Goal: Task Accomplishment & Management: Use online tool/utility

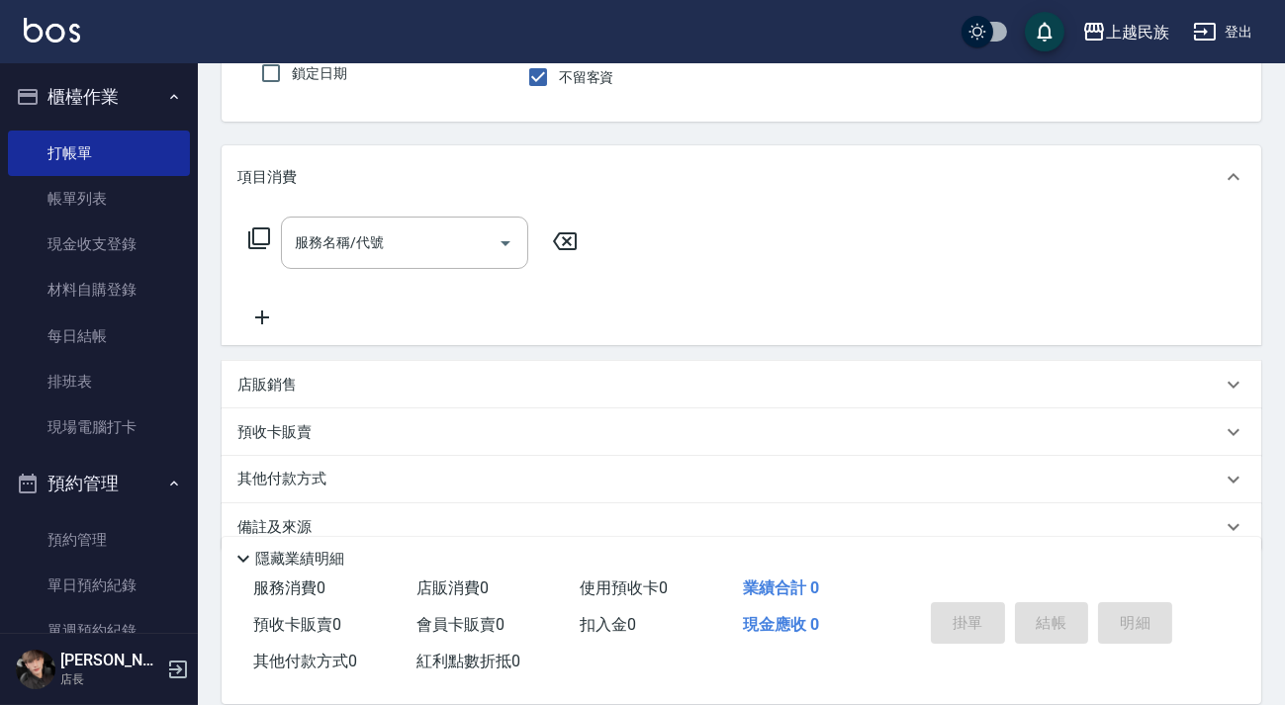
scroll to position [211, 0]
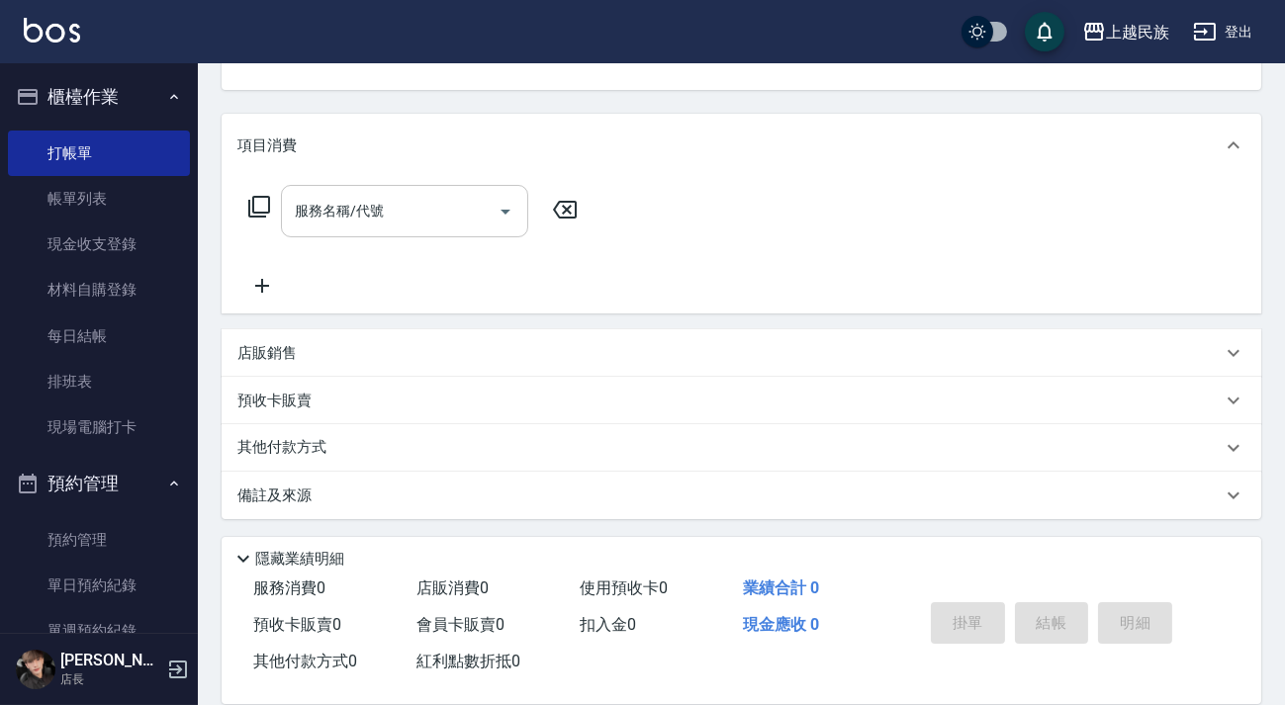
click at [341, 217] on div "服務名稱/代號 服務名稱/代號" at bounding box center [404, 211] width 247 height 52
click at [258, 249] on div "服務名稱/代號 服務名稱/代號" at bounding box center [413, 241] width 352 height 113
click at [372, 364] on div "店販銷售" at bounding box center [742, 352] width 1040 height 47
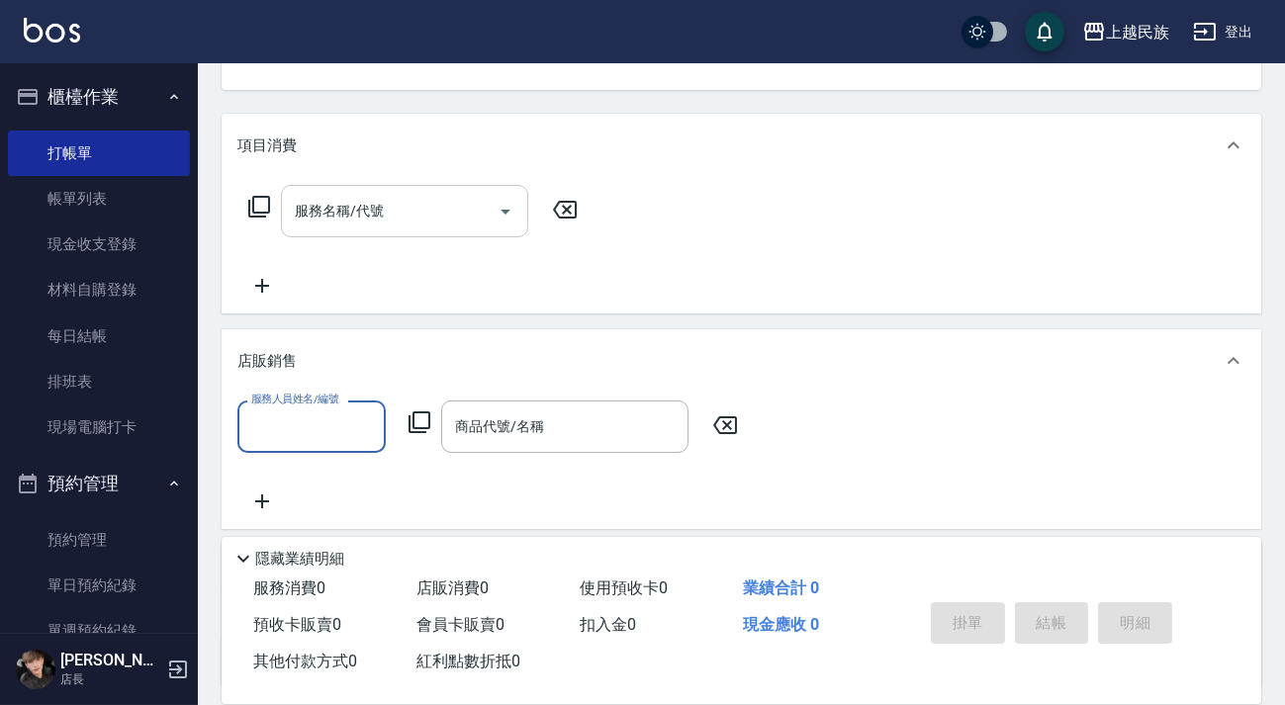
scroll to position [0, 0]
click at [327, 199] on div "服務名稱/代號 服務名稱/代號" at bounding box center [404, 211] width 247 height 52
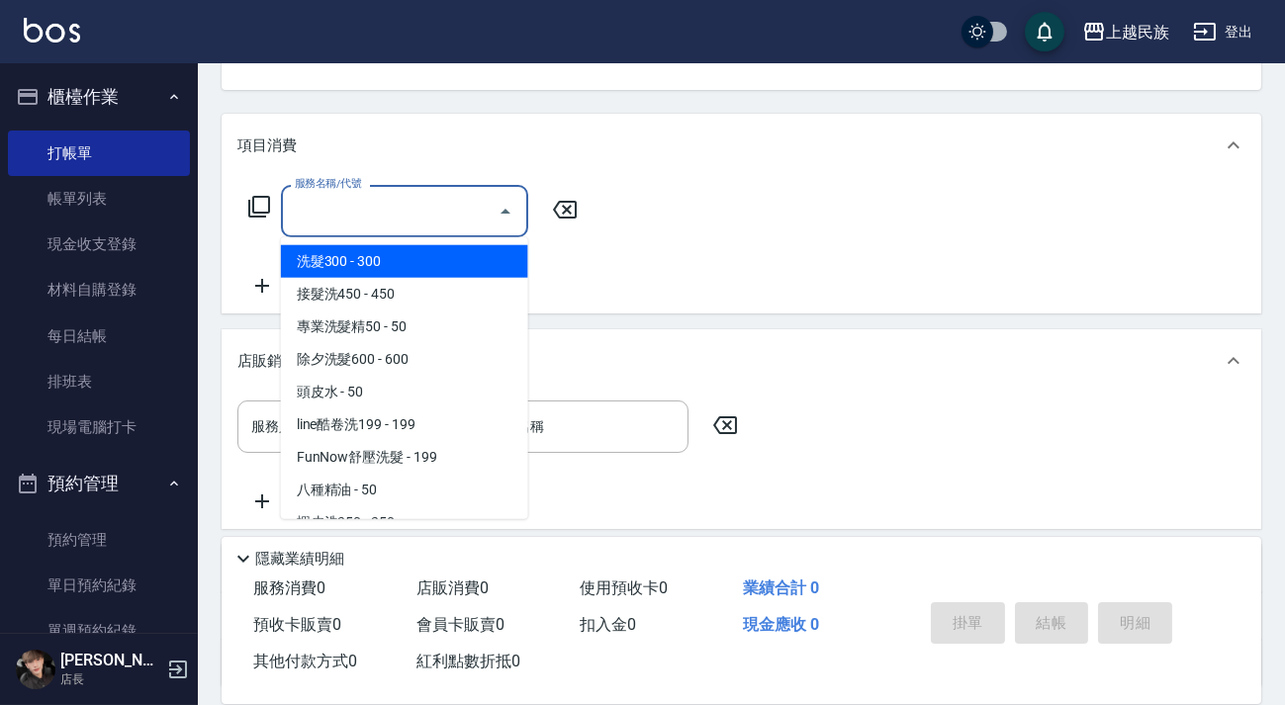
type input "＿"
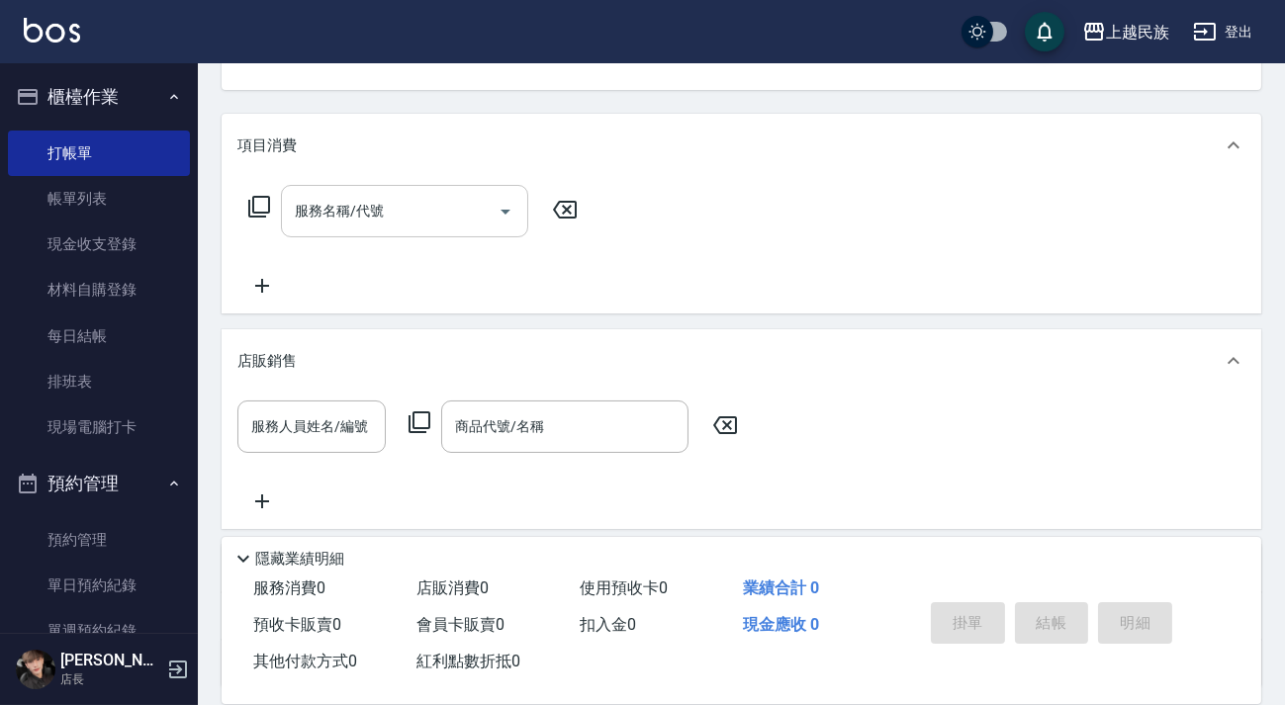
scroll to position [191, 0]
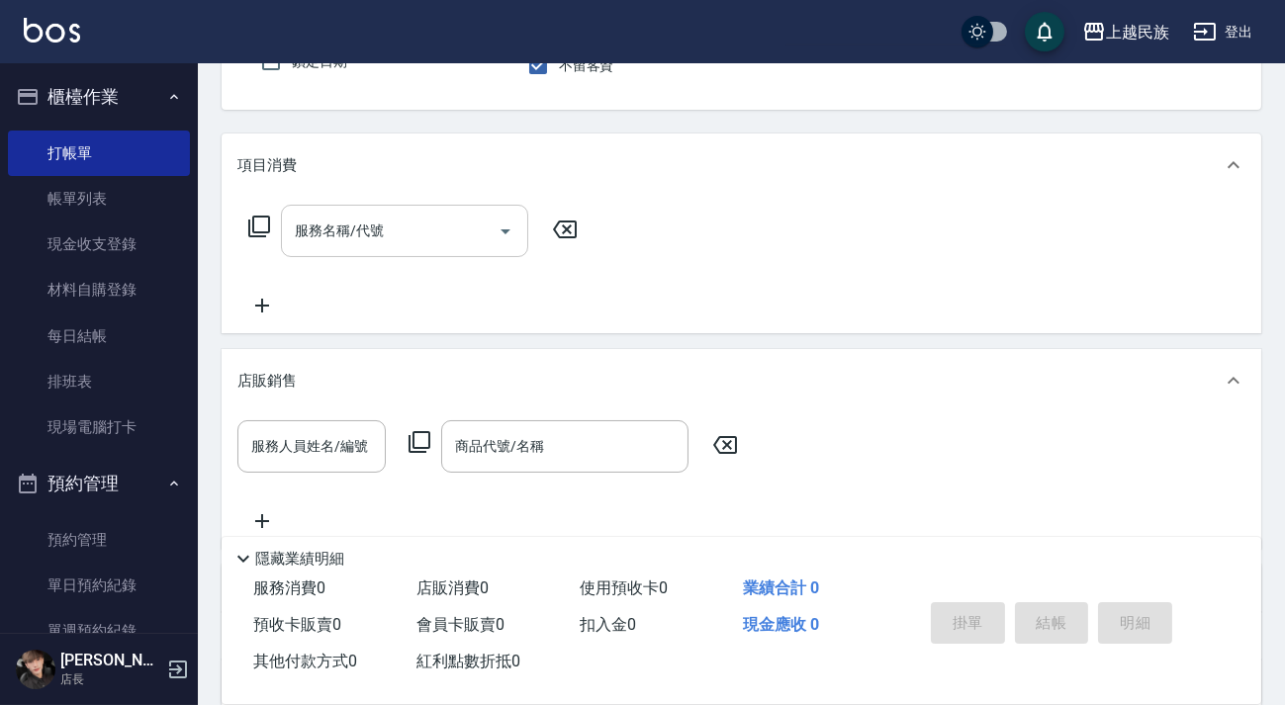
type input "ˋ"
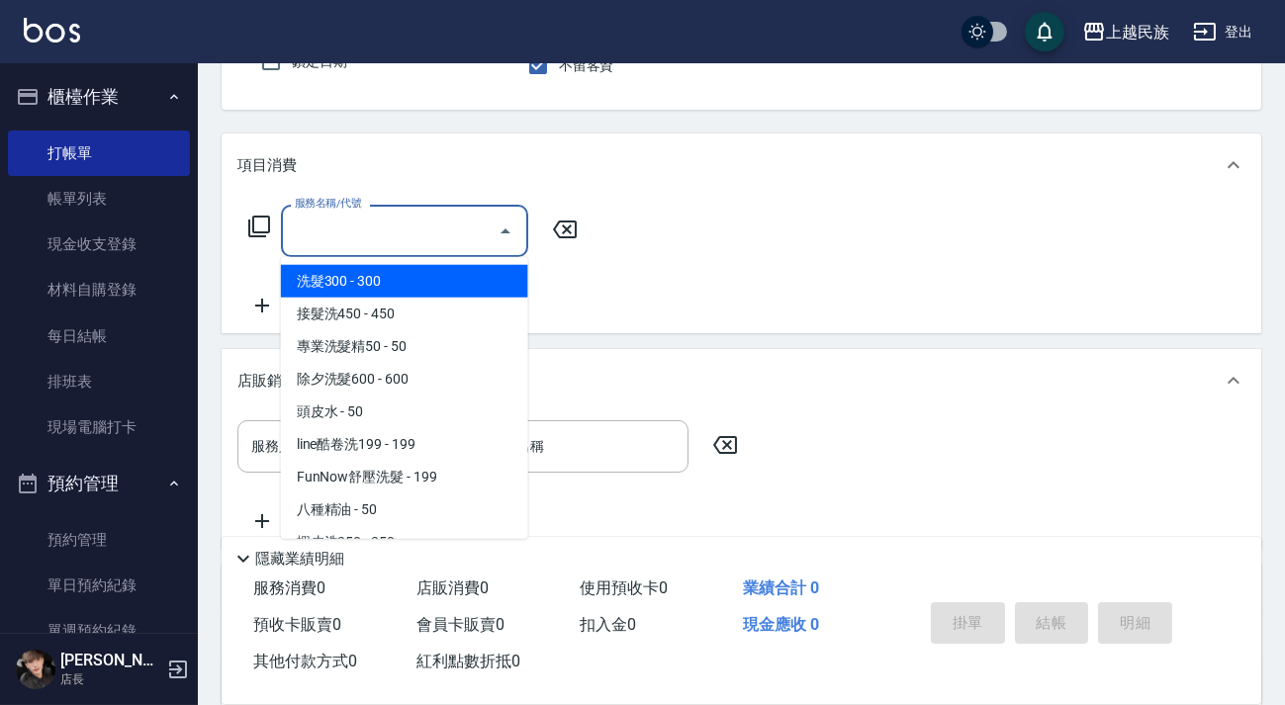
click at [342, 222] on div "服務名稱/代號 服務名稱/代號" at bounding box center [404, 231] width 247 height 52
type input "＿"
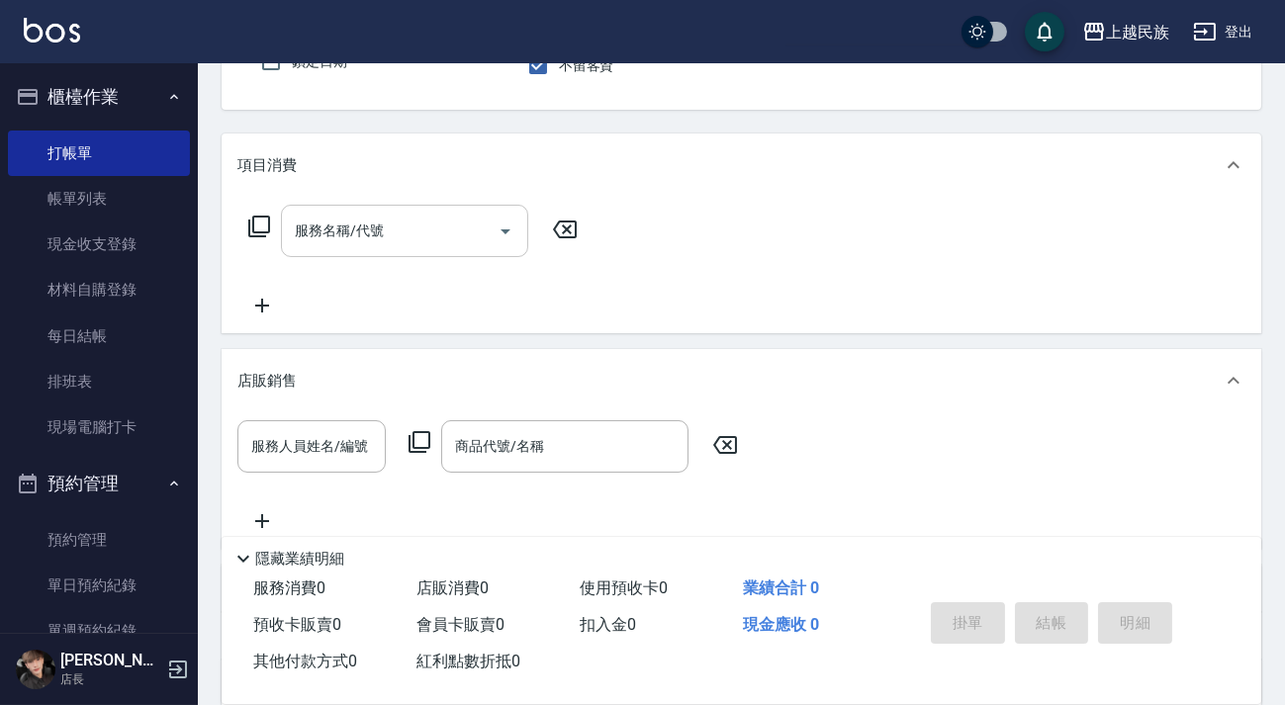
type input "ˋ"
click at [360, 216] on input "服務名稱/代號" at bounding box center [390, 231] width 200 height 35
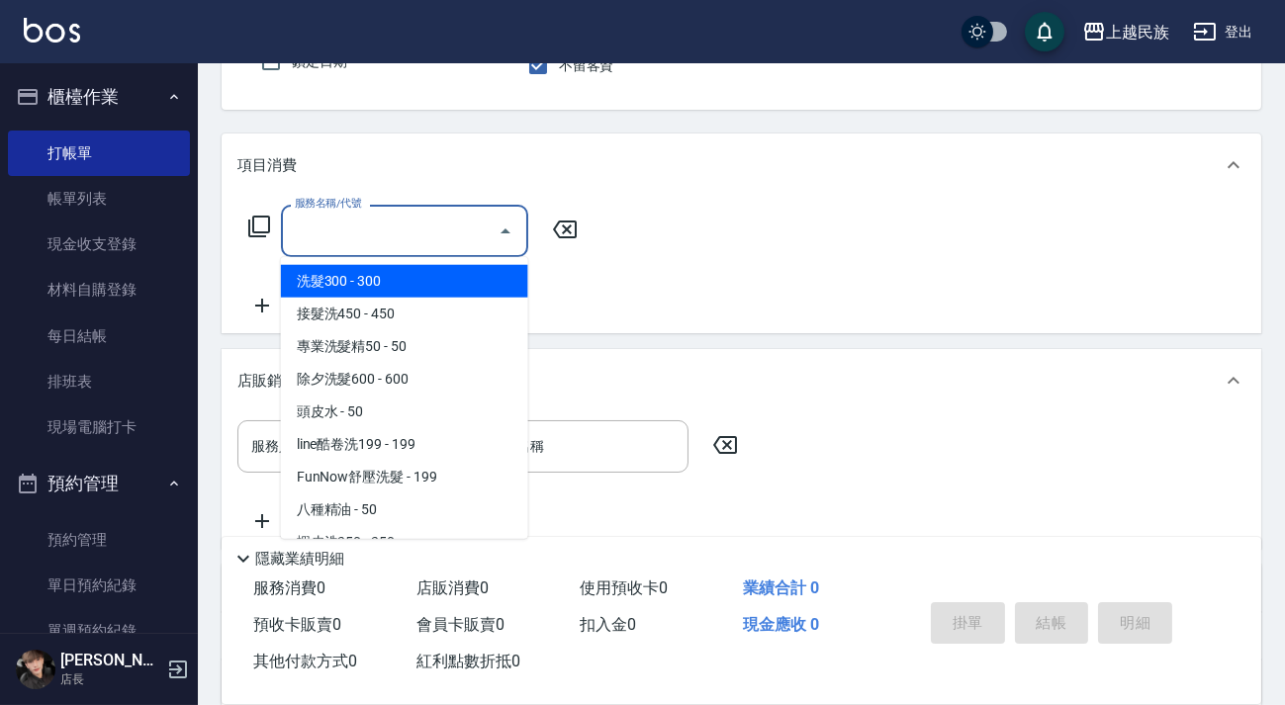
type input "＿"
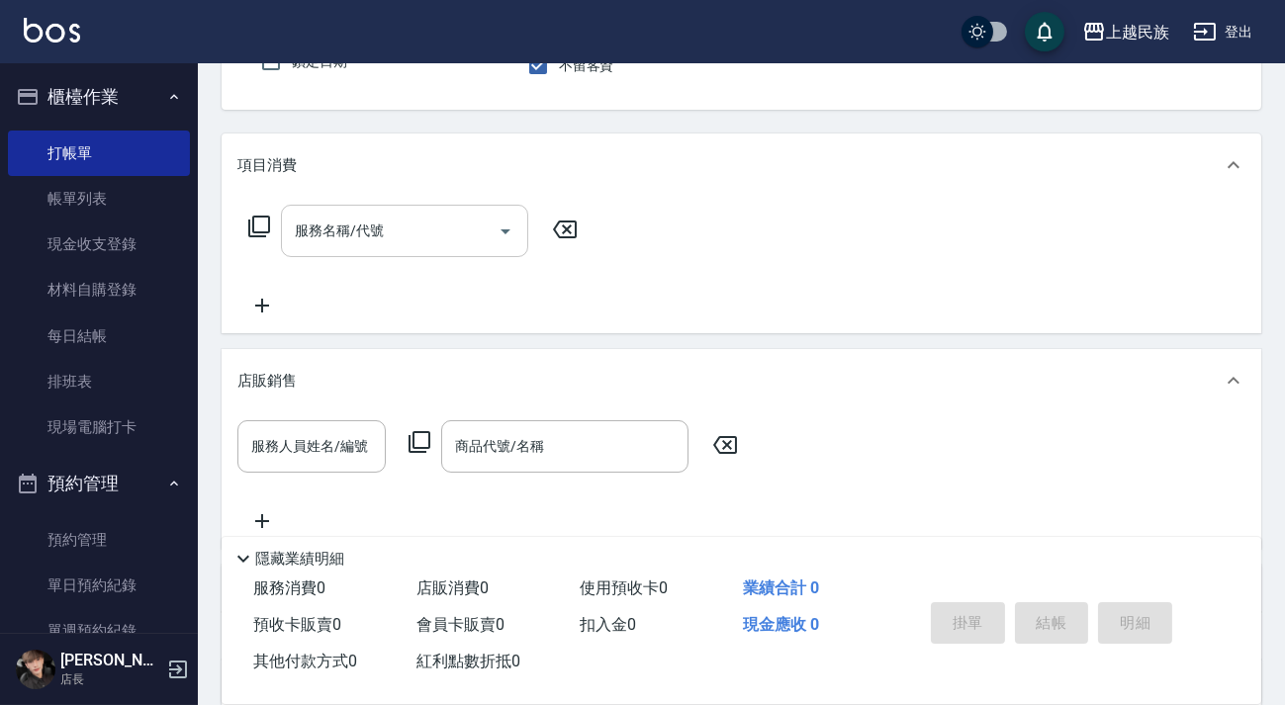
click at [360, 216] on input "服務名稱/代號" at bounding box center [390, 231] width 200 height 35
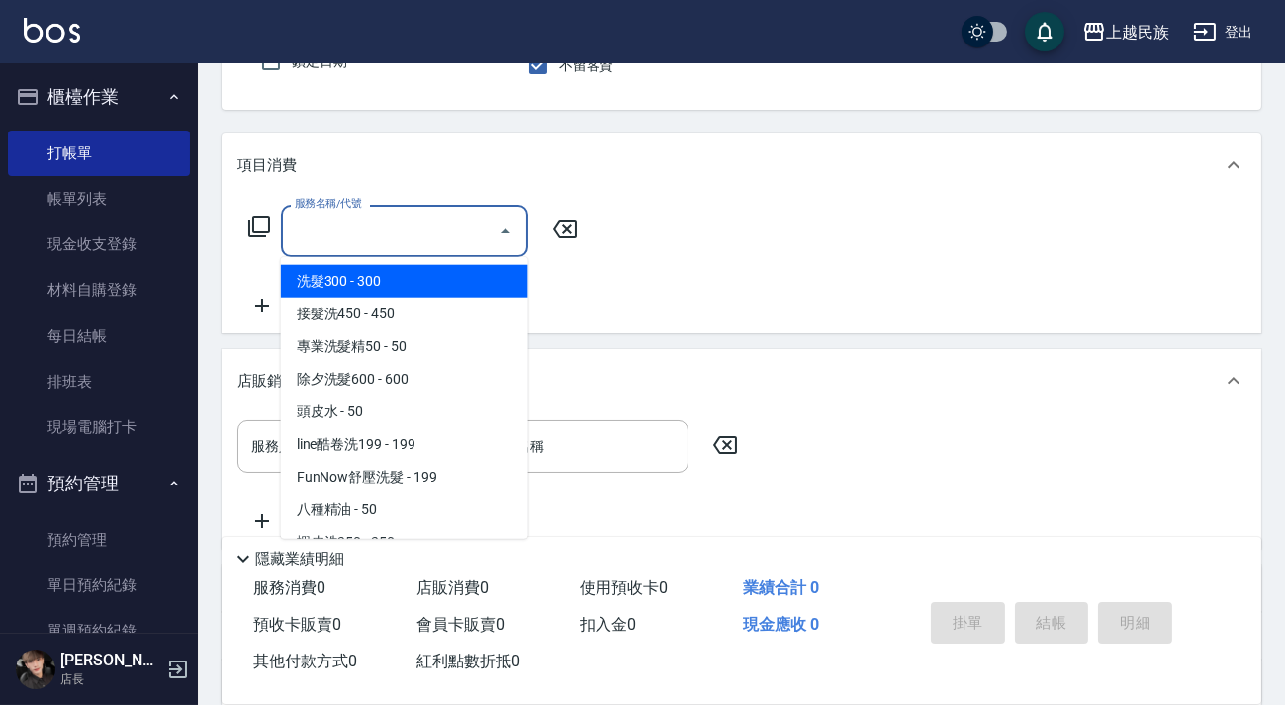
type input "＿"
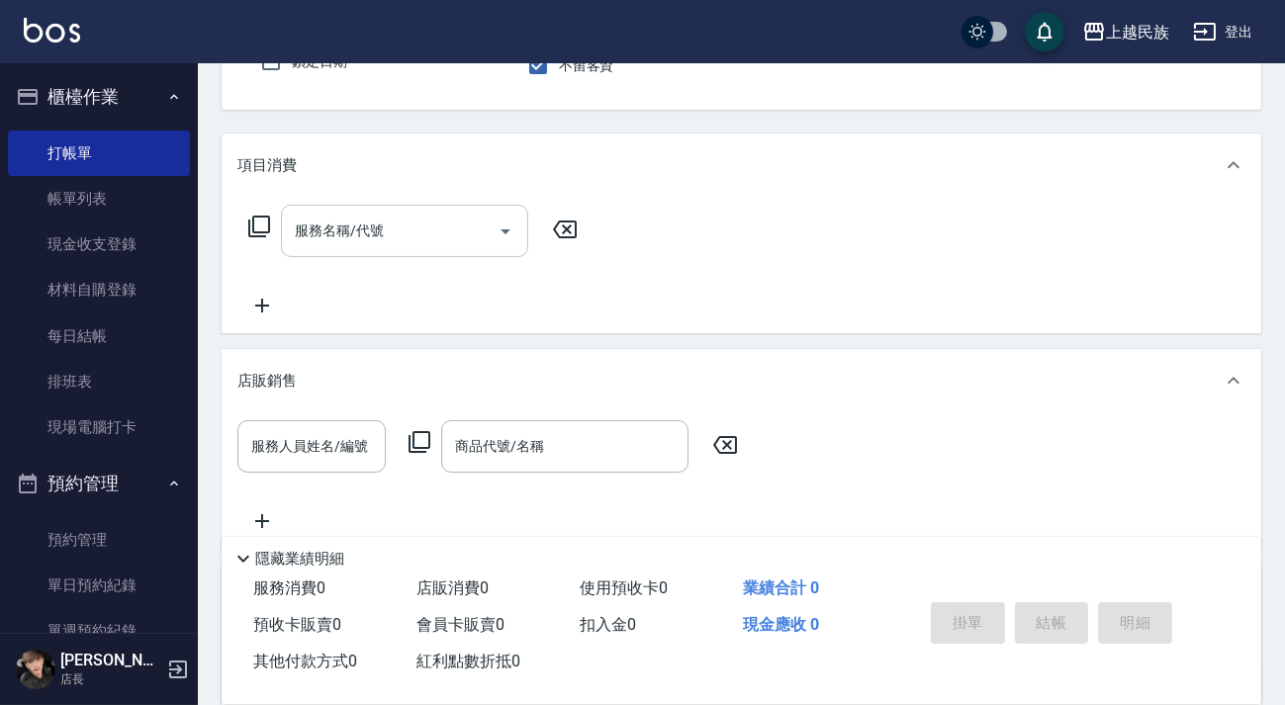
click at [362, 216] on div "服務名稱/代號 服務名稱/代號" at bounding box center [404, 231] width 247 height 52
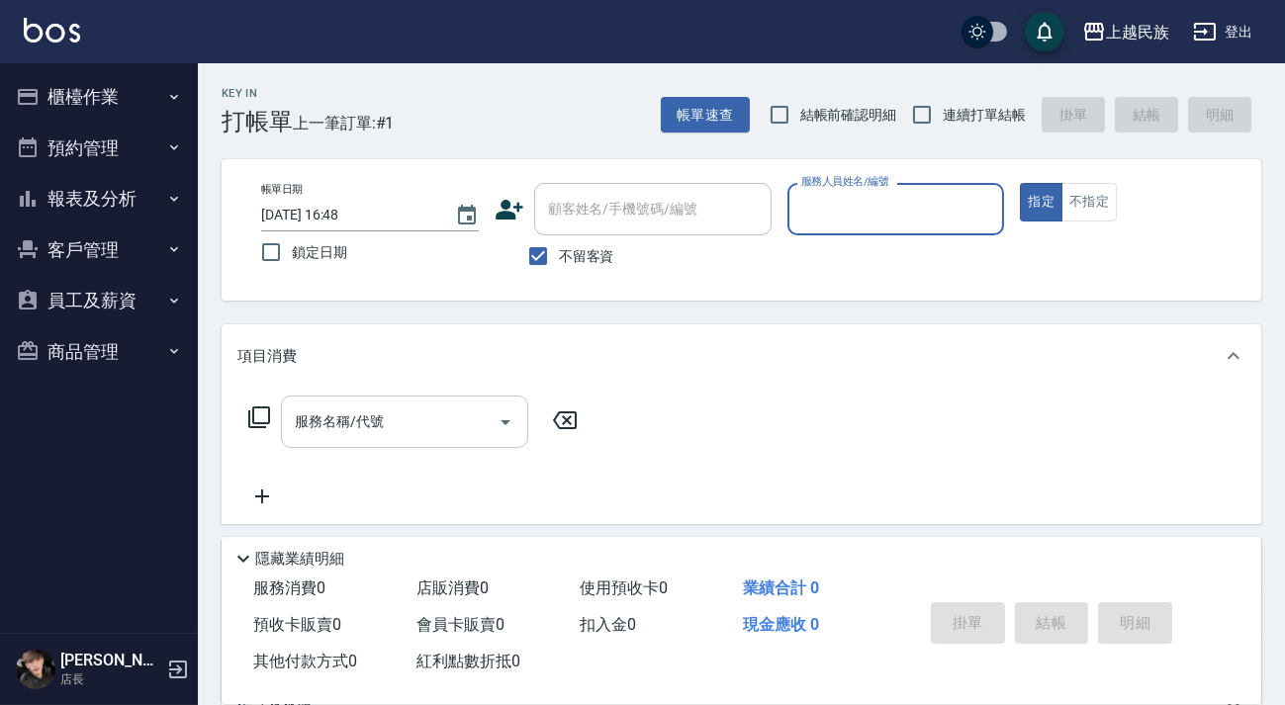
click at [350, 427] on div "服務名稱/代號 服務名稱/代號" at bounding box center [404, 422] width 247 height 52
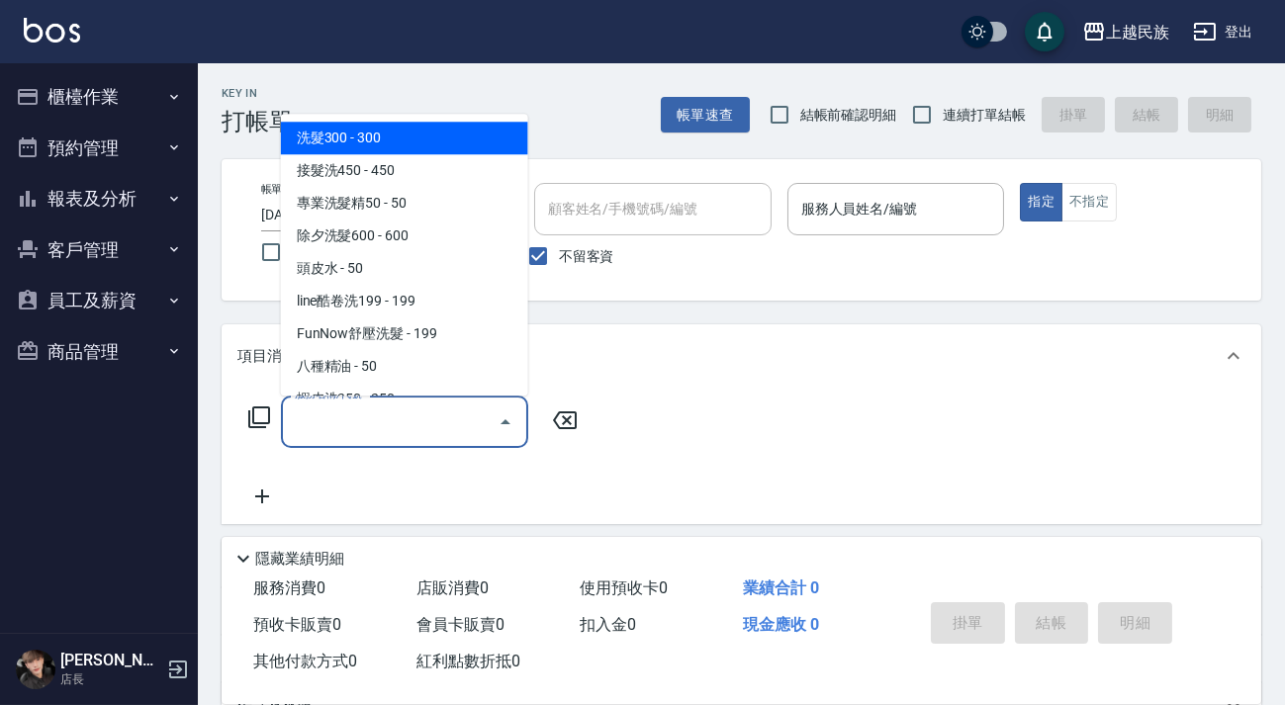
type input "＿"
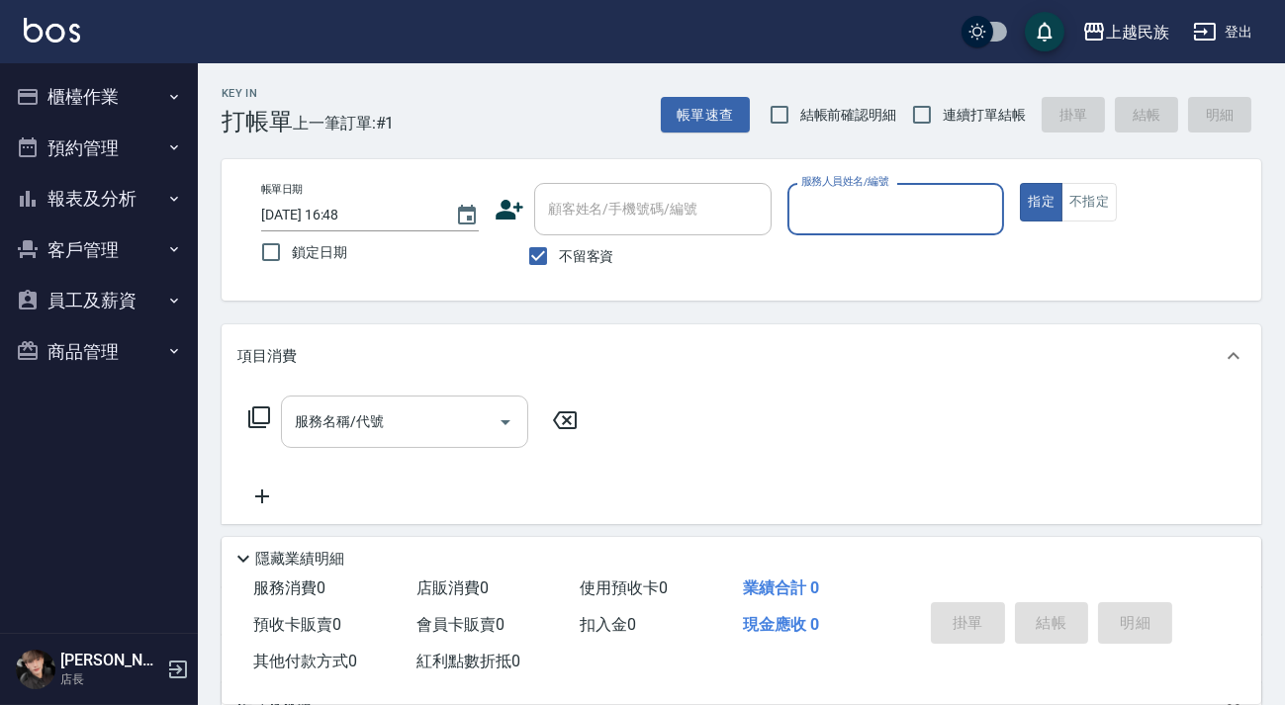
click at [360, 440] on div "服務名稱/代號" at bounding box center [404, 422] width 247 height 52
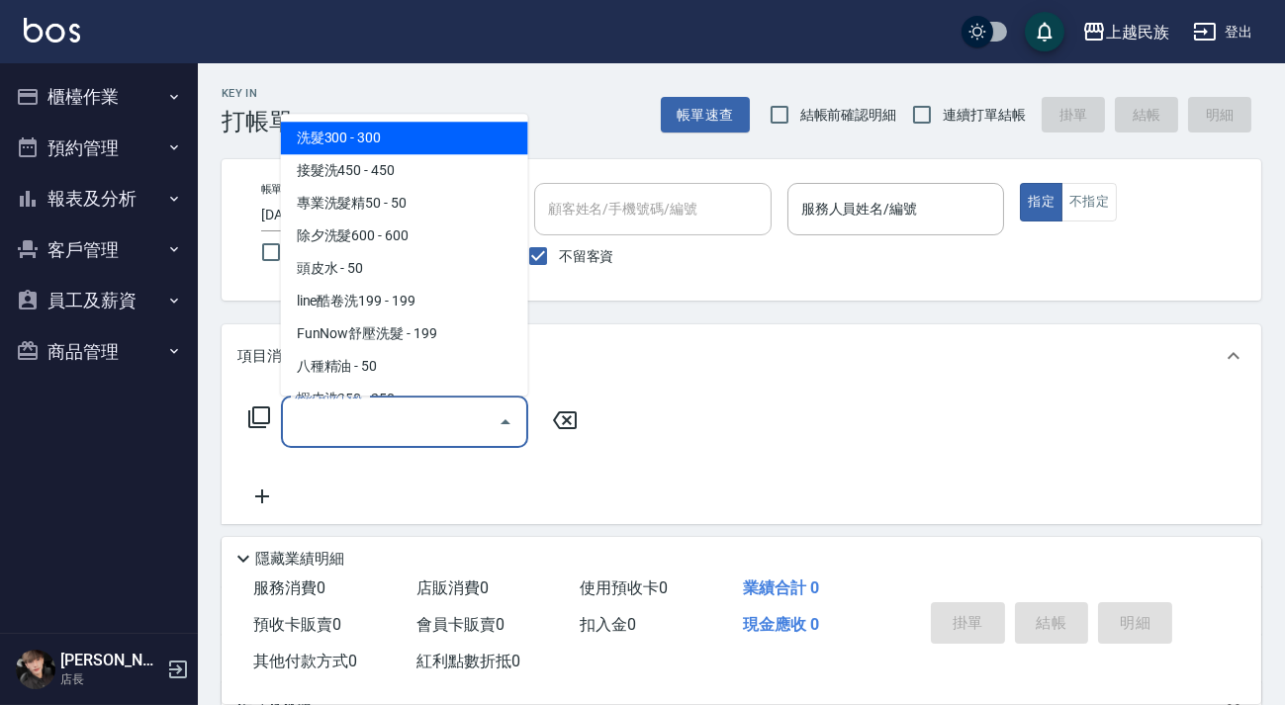
type input "＿"
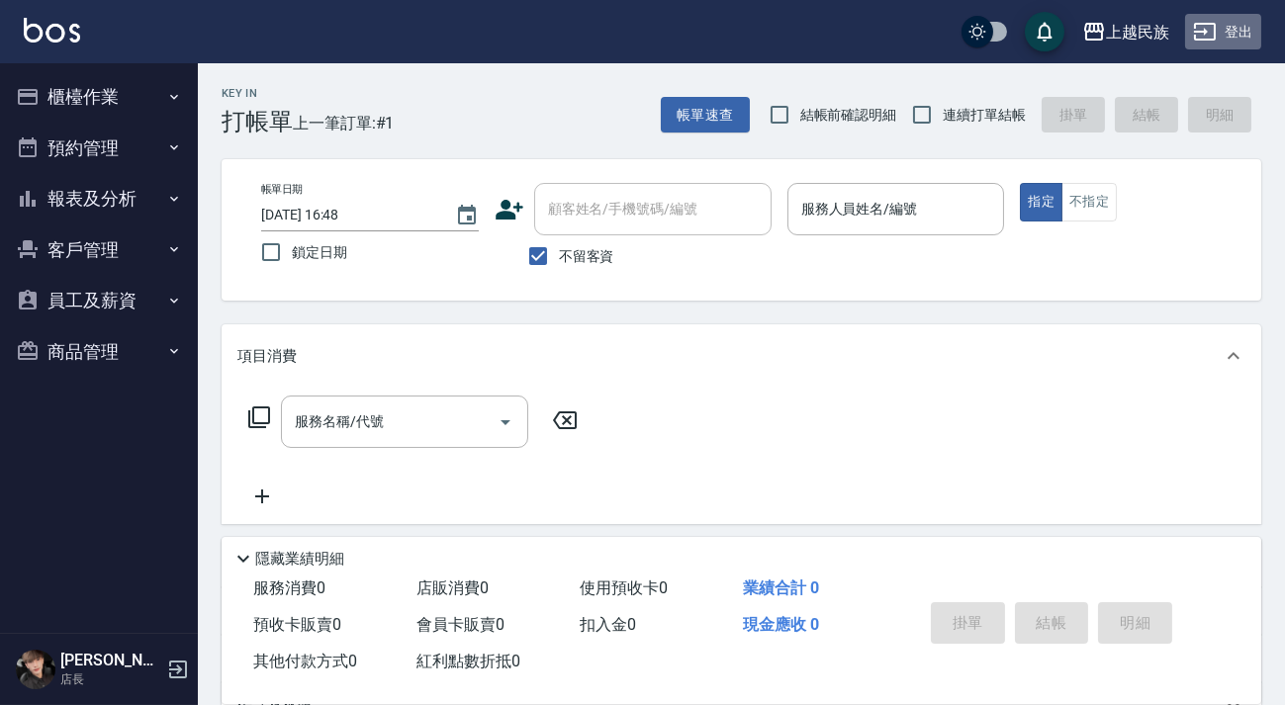
click at [1208, 30] on icon "button" at bounding box center [1205, 32] width 24 height 24
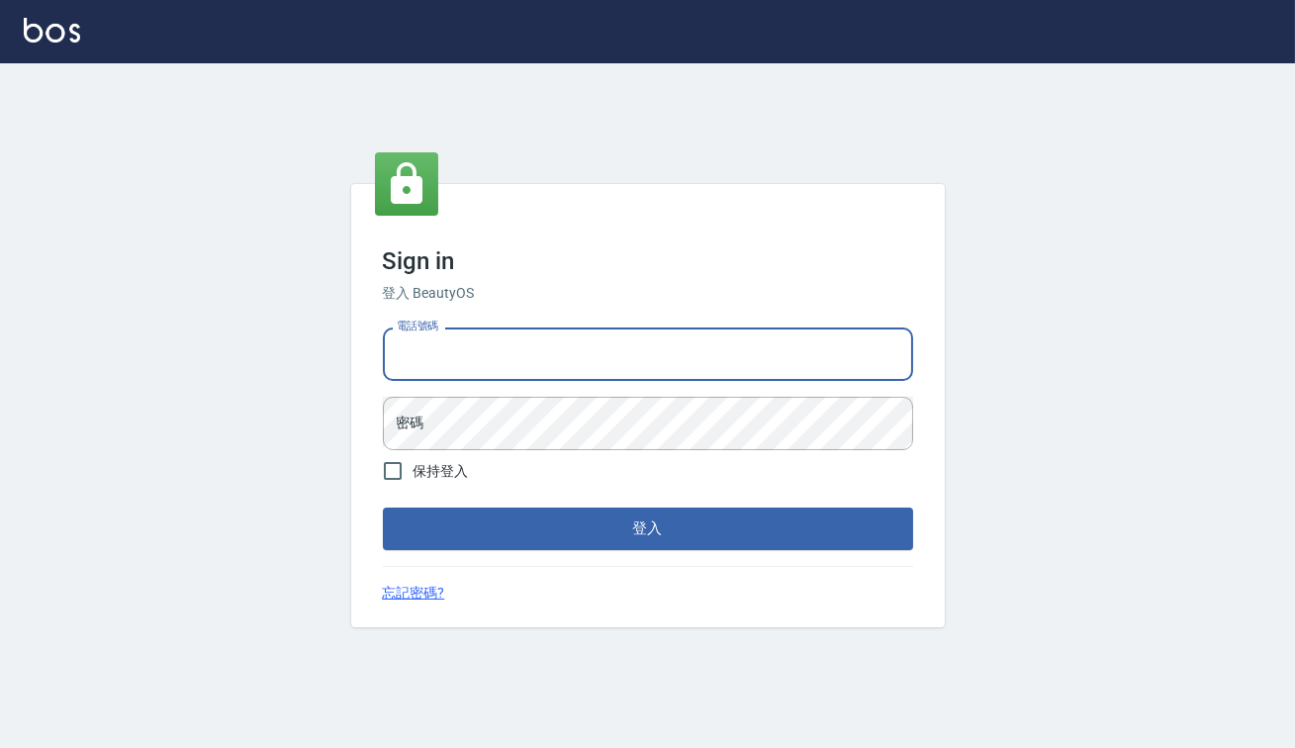
type input "0938917261"
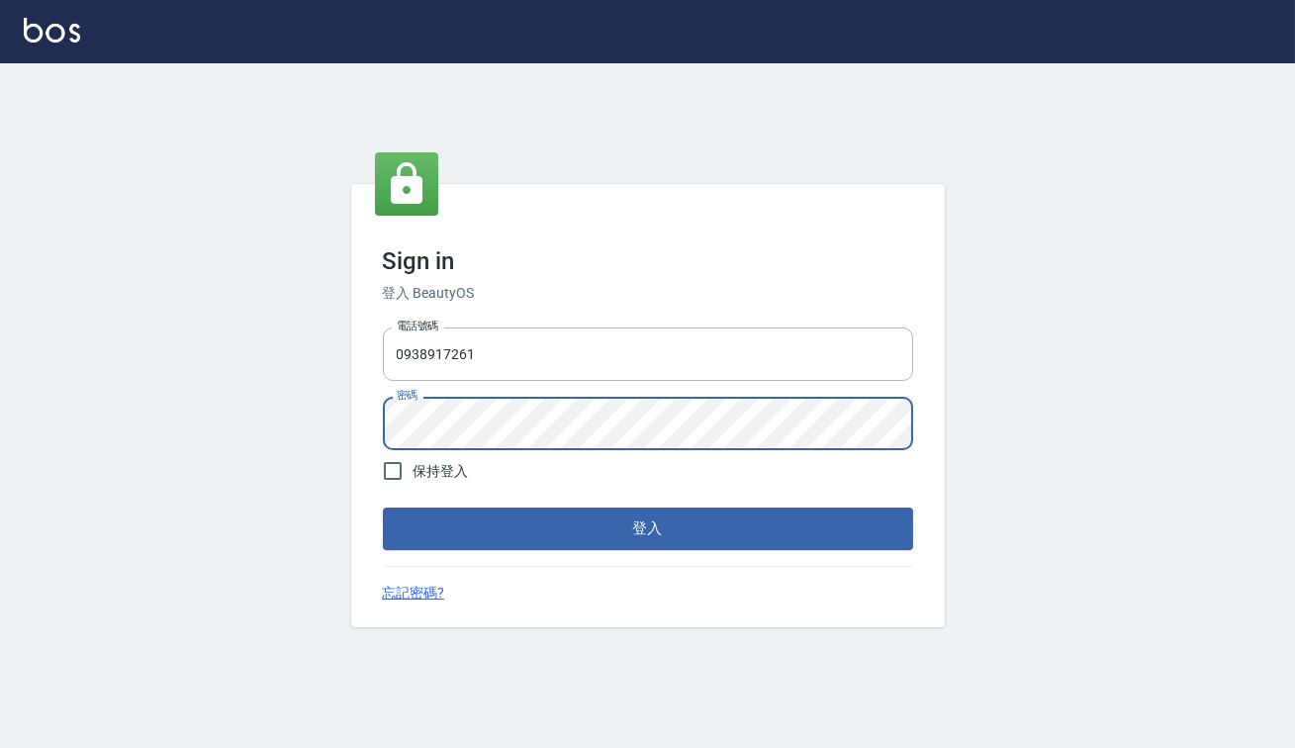
click at [383, 507] on button "登入" at bounding box center [648, 528] width 530 height 42
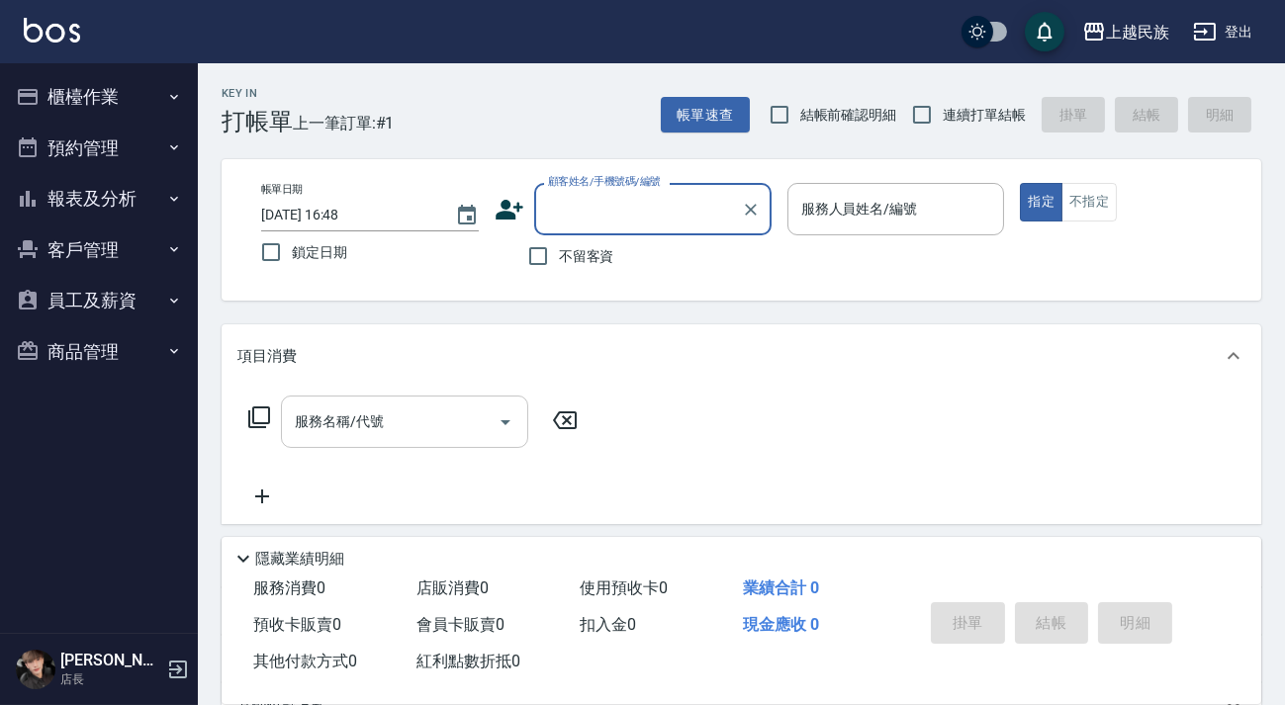
click at [374, 406] on input "服務名稱/代號" at bounding box center [390, 422] width 200 height 35
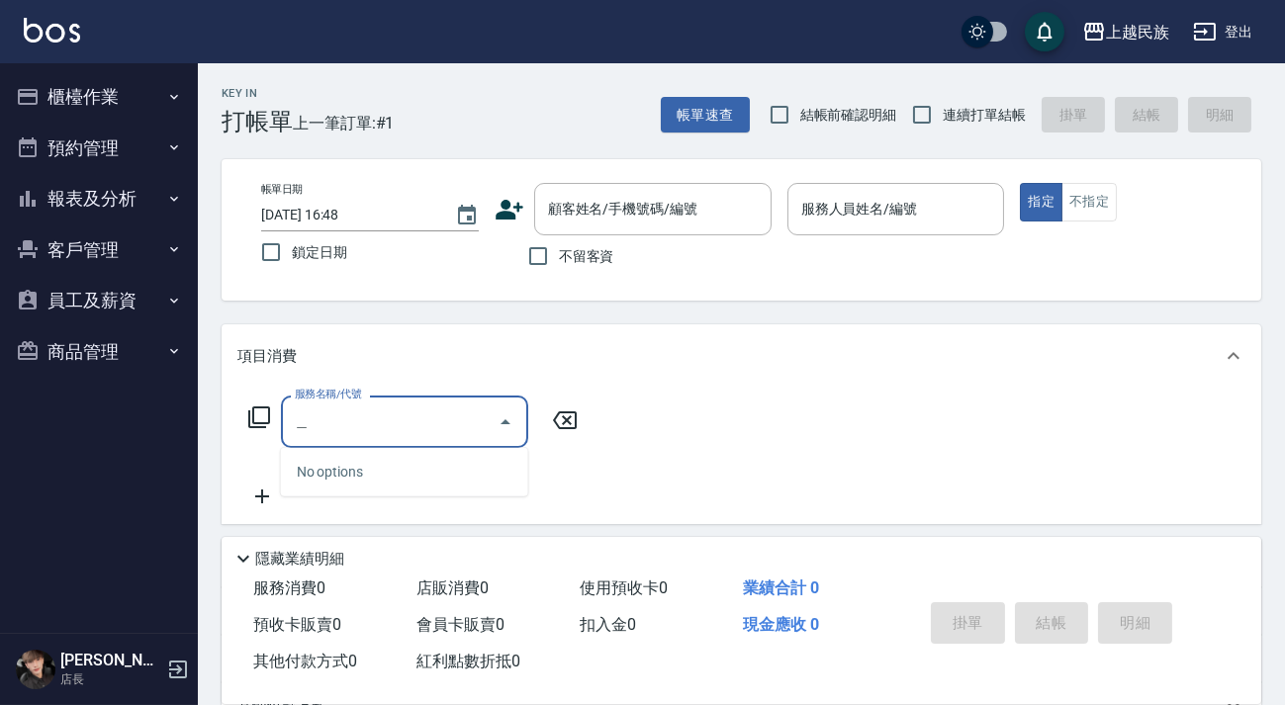
type input "自"
click at [594, 203] on div "顧客姓名/手機號碼/編號 顧客姓名/手機號碼/編號" at bounding box center [652, 209] width 237 height 52
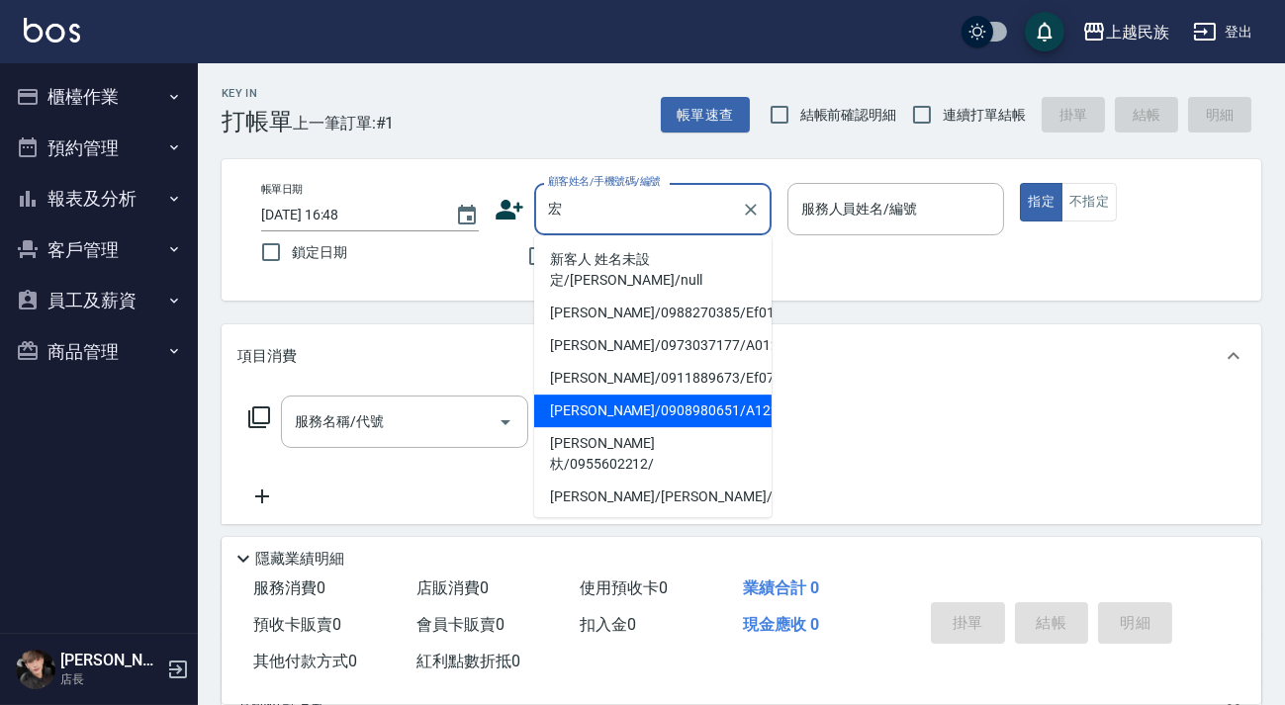
scroll to position [89, 0]
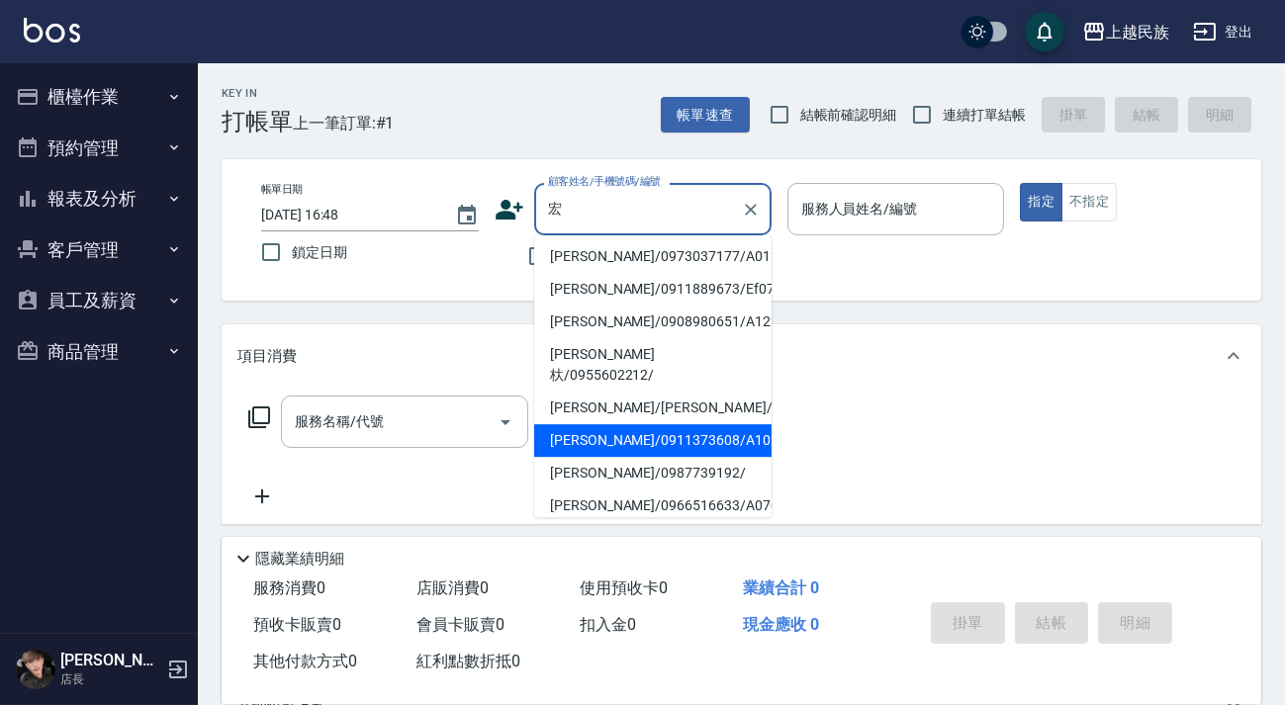
click at [655, 424] on li "陳欣宏/0911373608/A102511" at bounding box center [652, 440] width 237 height 33
type input "陳欣宏/0911373608/A102511"
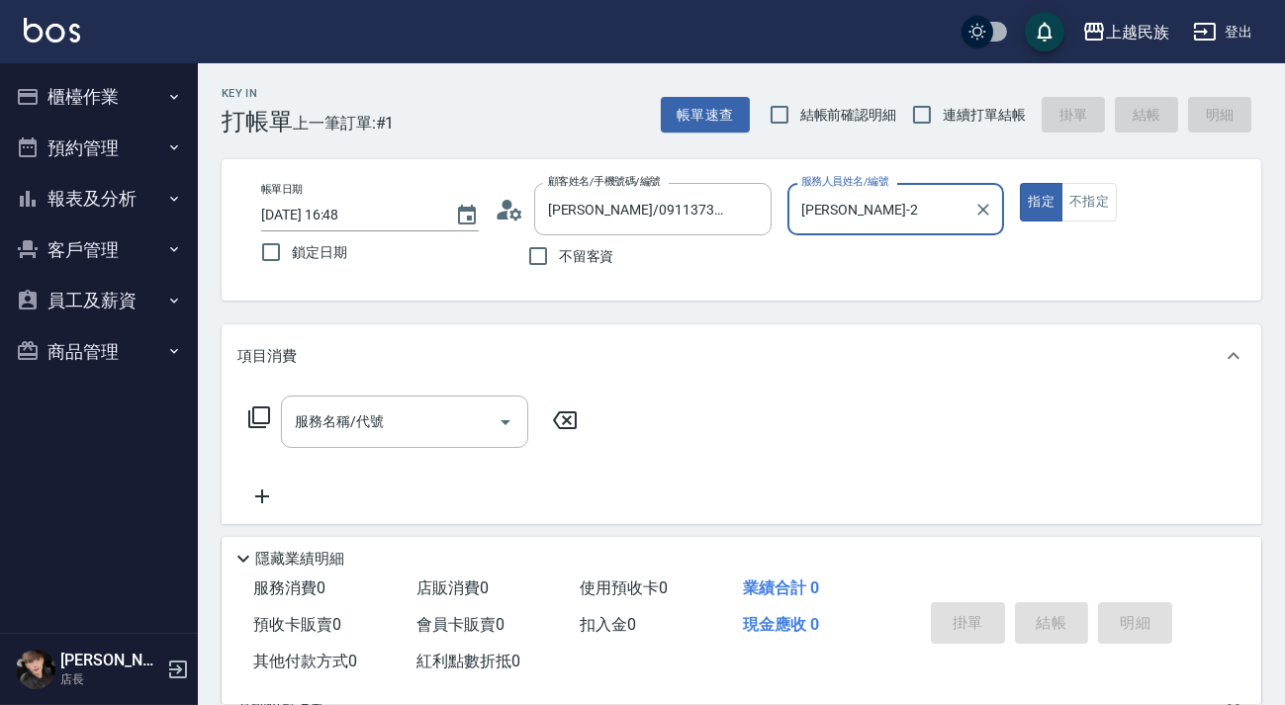
type input "Alan-2"
click at [516, 217] on icon at bounding box center [515, 214] width 12 height 12
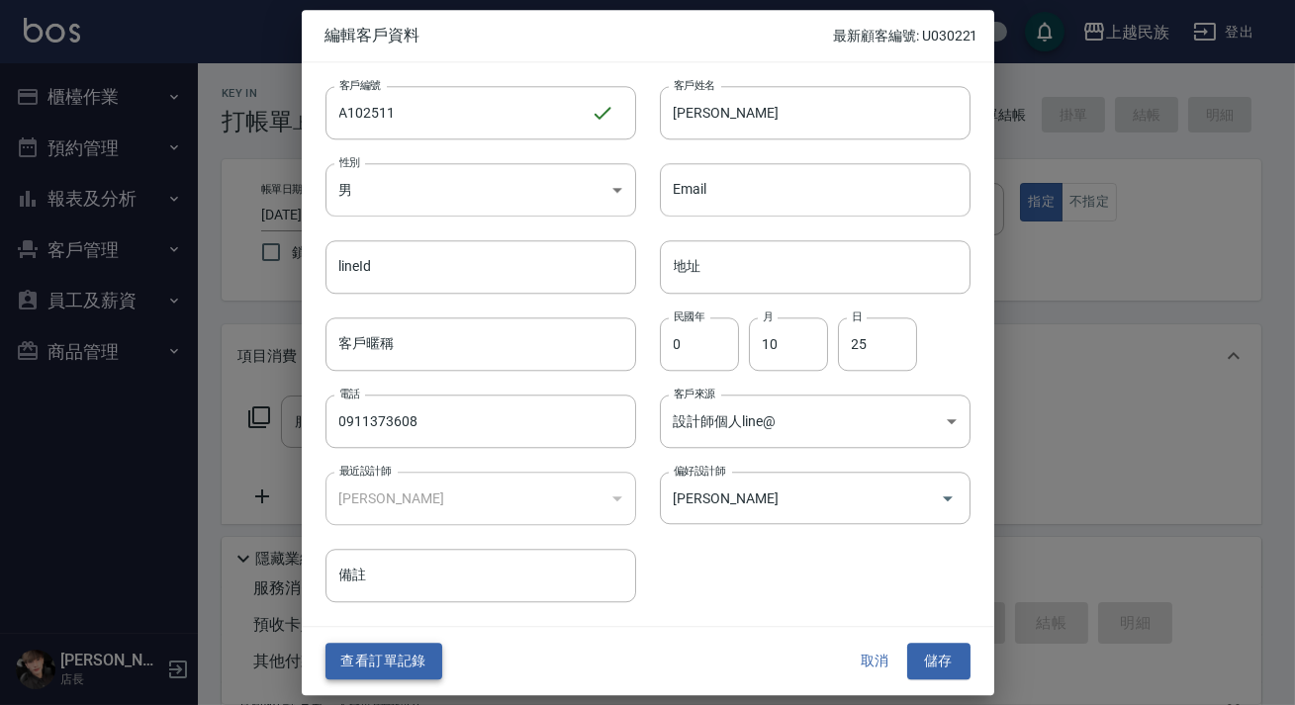
click at [360, 653] on button "查看訂單記錄" at bounding box center [383, 662] width 117 height 37
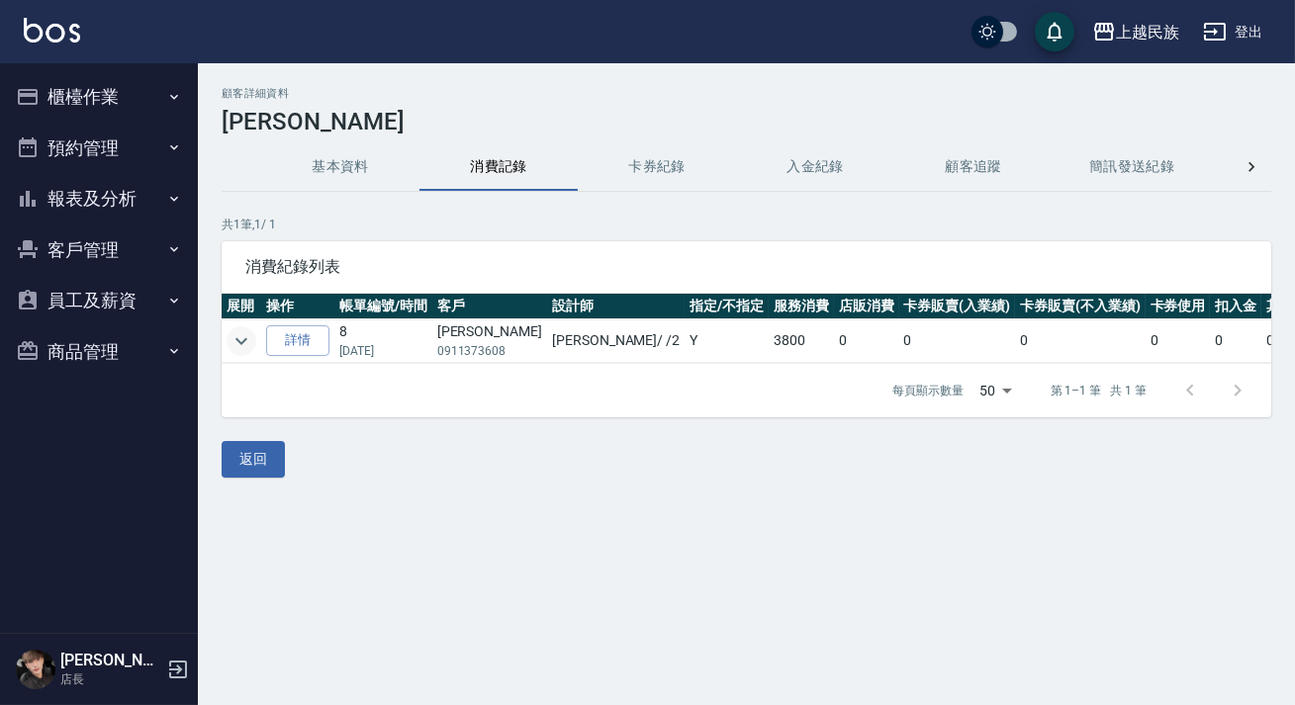
click at [238, 335] on icon "expand row" at bounding box center [242, 341] width 24 height 24
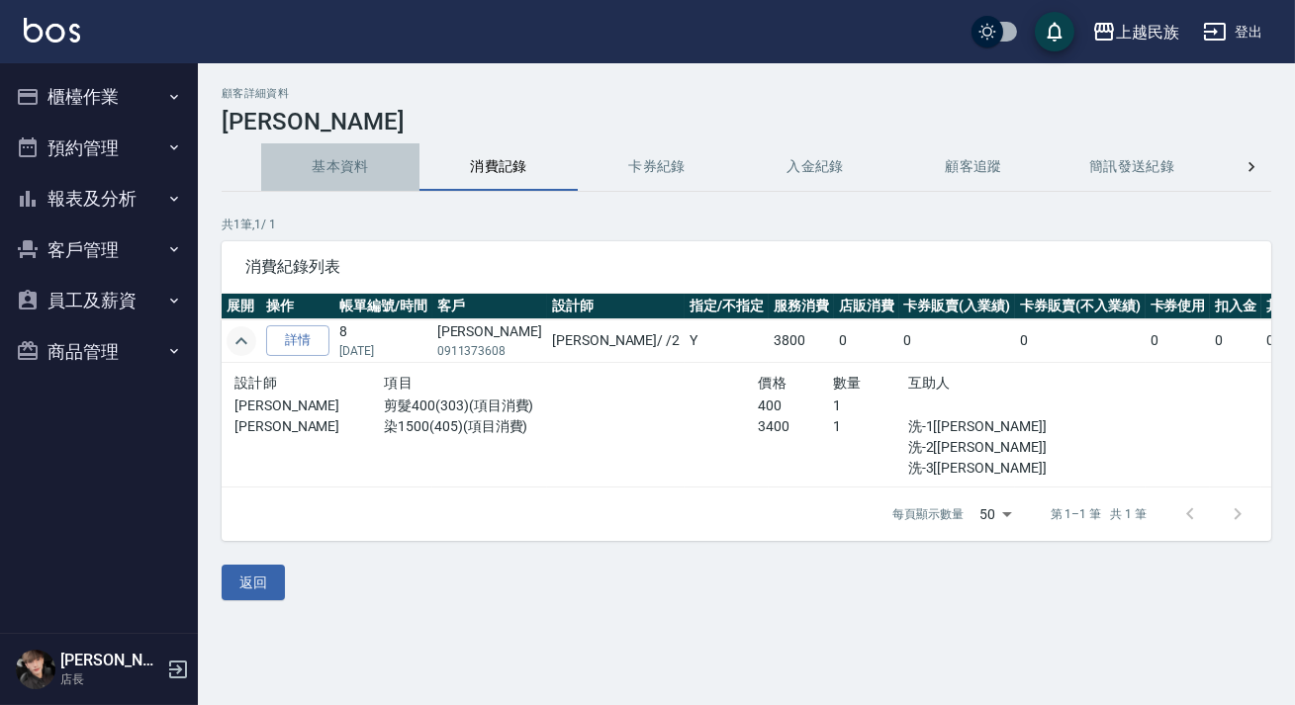
drag, startPoint x: 327, startPoint y: 164, endPoint x: 311, endPoint y: 175, distance: 20.0
click at [326, 165] on button "基本資料" at bounding box center [340, 166] width 158 height 47
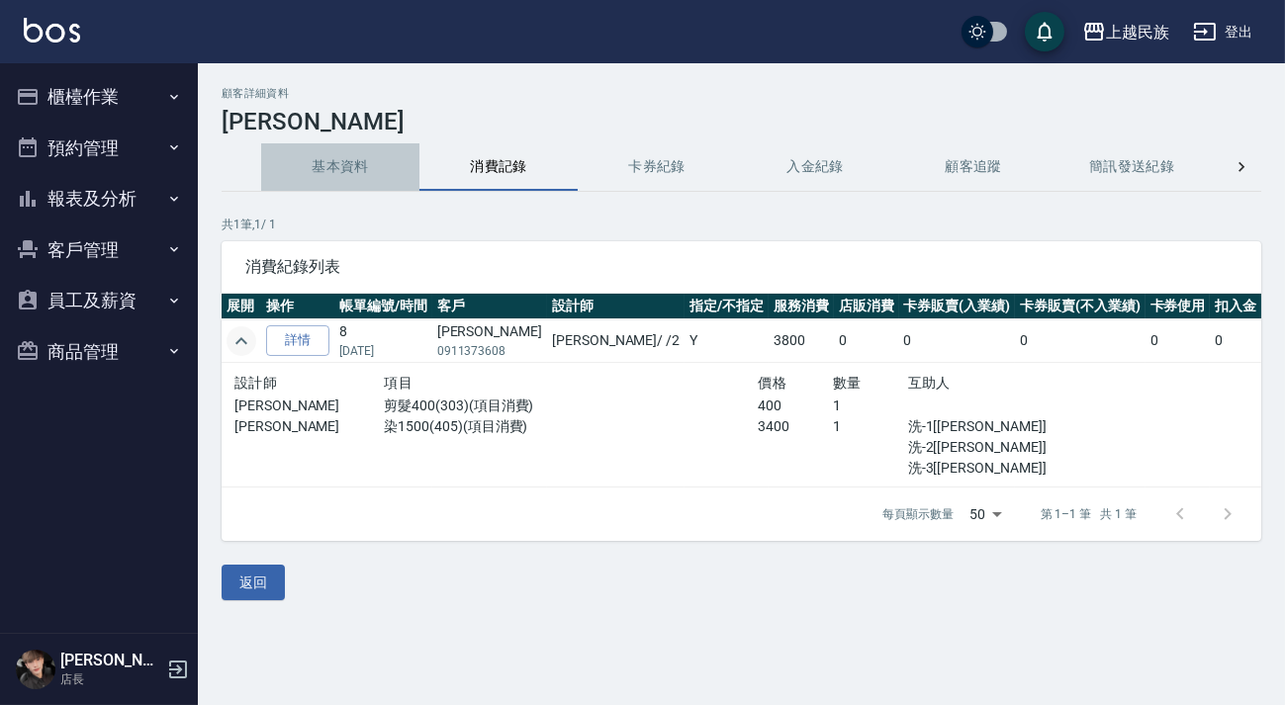
click at [311, 175] on button "基本資料" at bounding box center [340, 166] width 158 height 47
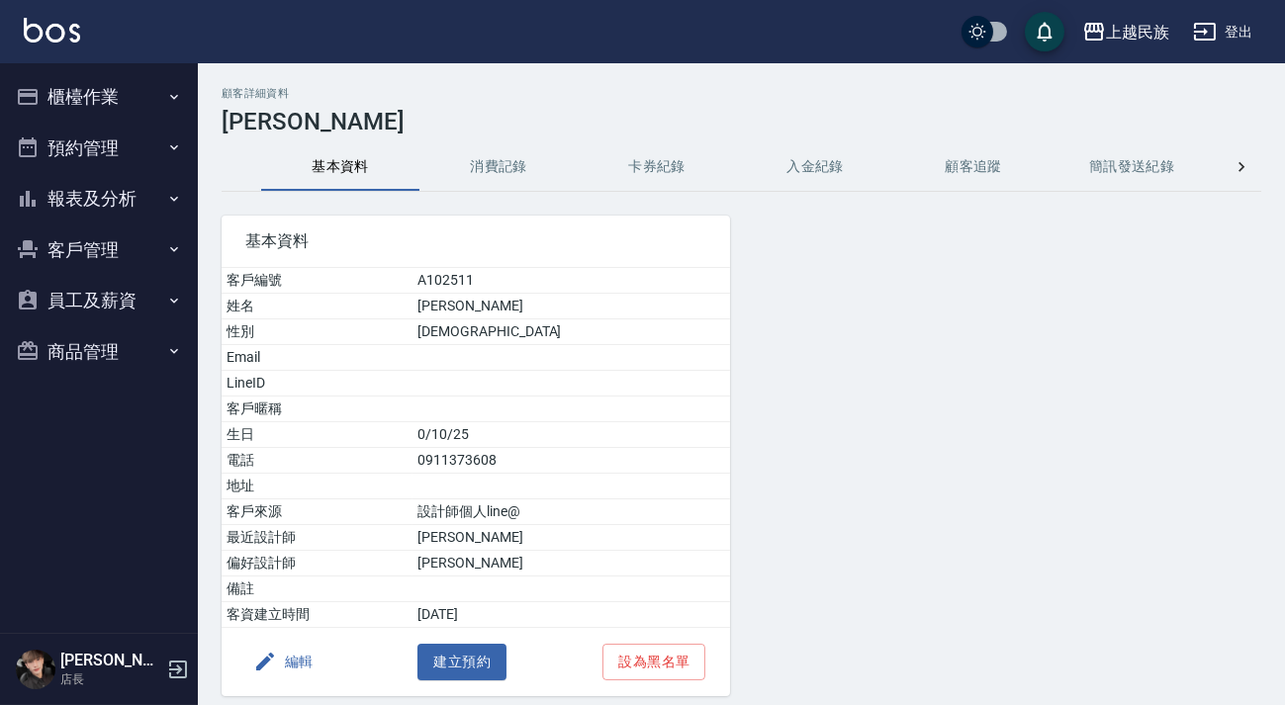
click at [502, 173] on button "消費記錄" at bounding box center [498, 166] width 158 height 47
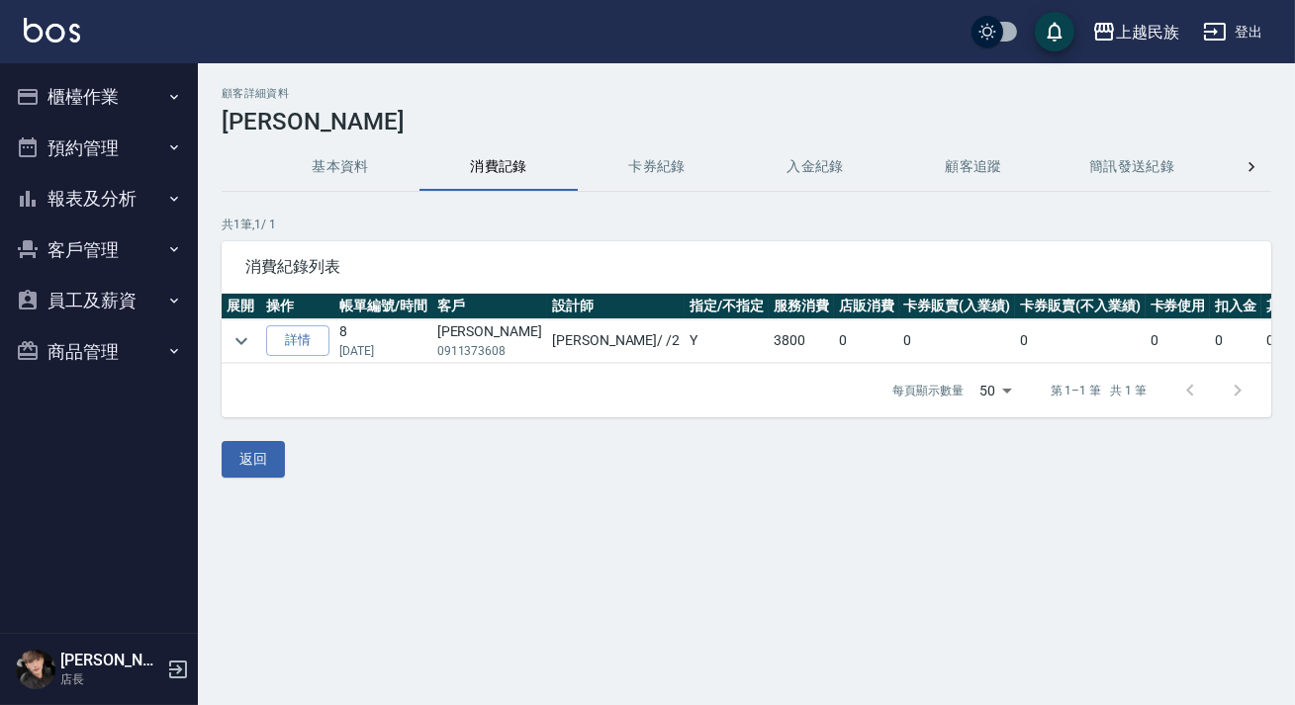
click at [330, 163] on button "基本資料" at bounding box center [340, 166] width 158 height 47
